Goal: Task Accomplishment & Management: Manage account settings

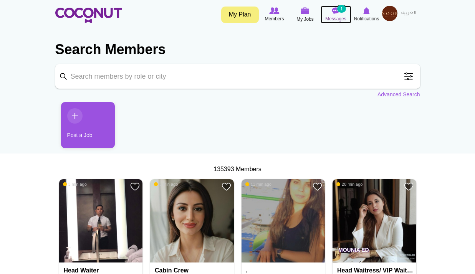
click at [335, 14] on img at bounding box center [336, 10] width 8 height 7
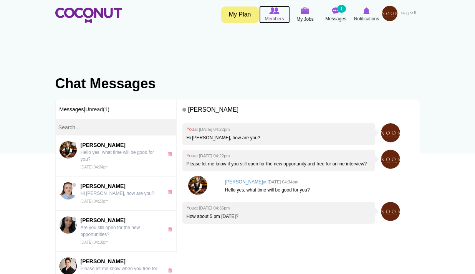
click at [282, 12] on icon at bounding box center [274, 11] width 29 height 8
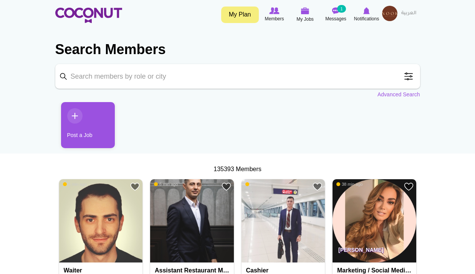
click at [136, 65] on input "Keyword" at bounding box center [237, 76] width 365 height 25
click at [139, 73] on input "Keyword" at bounding box center [237, 76] width 365 height 25
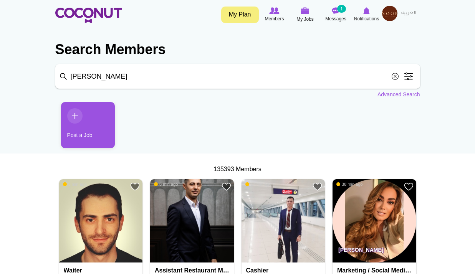
type input "jay"
click button "Search" at bounding box center [0, 0] width 0 height 0
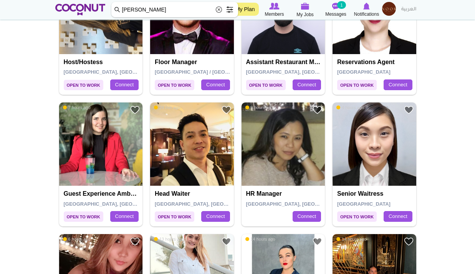
scroll to position [1191, 0]
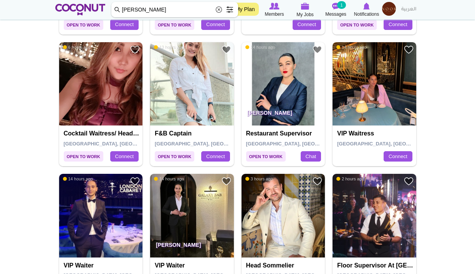
click at [350, 82] on img at bounding box center [375, 84] width 84 height 84
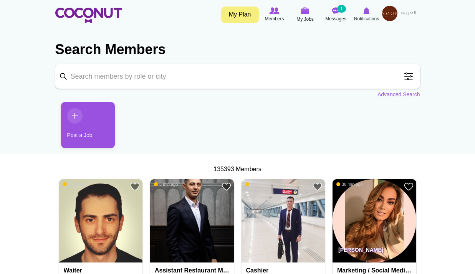
click at [392, 15] on img at bounding box center [389, 13] width 15 height 15
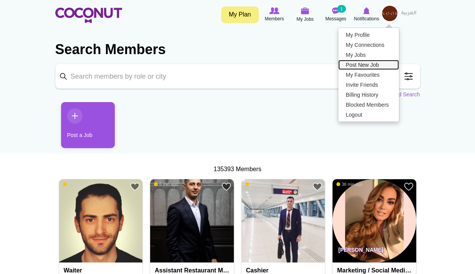
click at [359, 61] on link "Post New Job" at bounding box center [369, 65] width 61 height 10
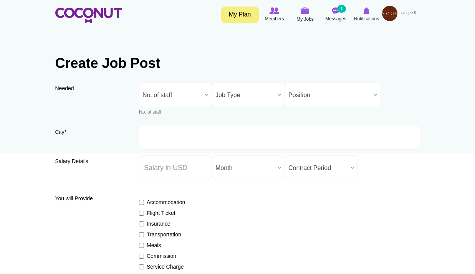
click at [386, 19] on img at bounding box center [389, 13] width 15 height 15
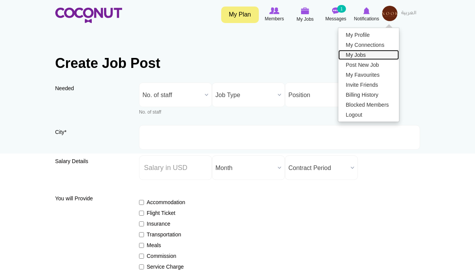
click at [363, 56] on link "My Jobs" at bounding box center [369, 55] width 61 height 10
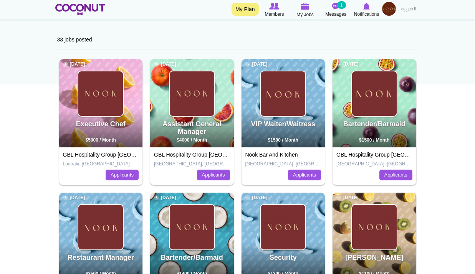
scroll to position [115, 0]
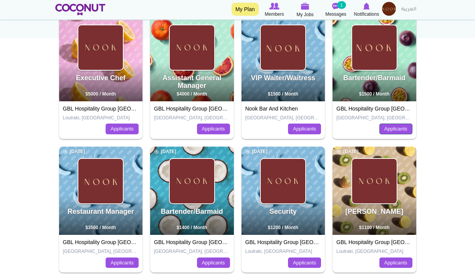
click at [400, 128] on link "Applicants" at bounding box center [396, 129] width 33 height 11
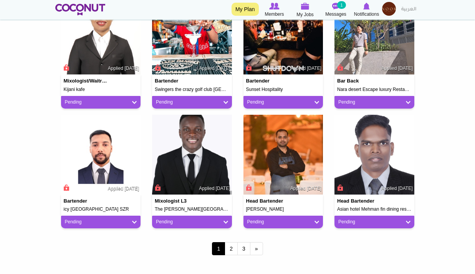
scroll to position [692, 0]
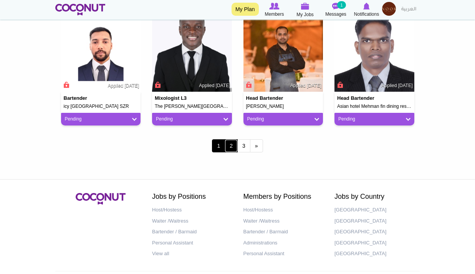
click at [235, 143] on link "2" at bounding box center [231, 145] width 13 height 13
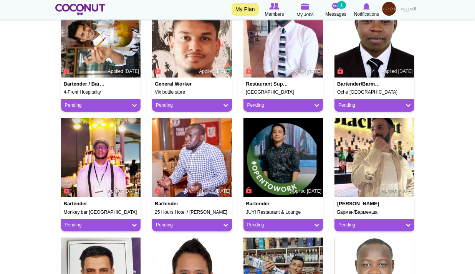
scroll to position [615, 0]
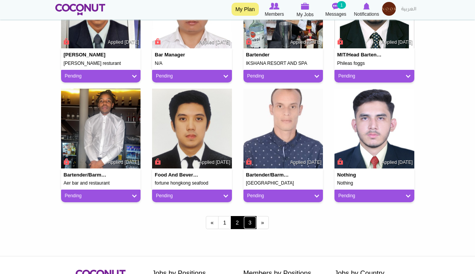
click at [247, 223] on link "3" at bounding box center [250, 222] width 13 height 13
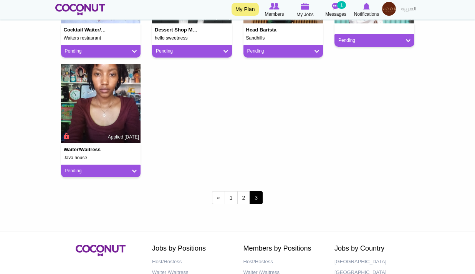
scroll to position [361, 0]
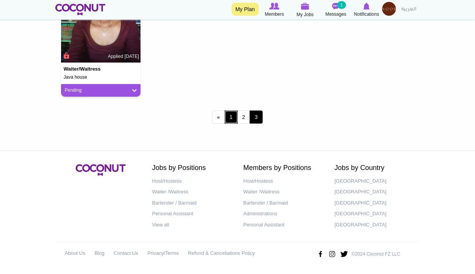
click at [236, 117] on link "1" at bounding box center [231, 117] width 13 height 13
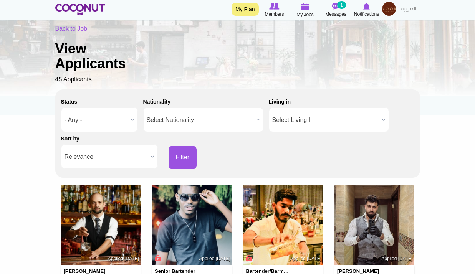
scroll to position [192, 0]
